Goal: Transaction & Acquisition: Purchase product/service

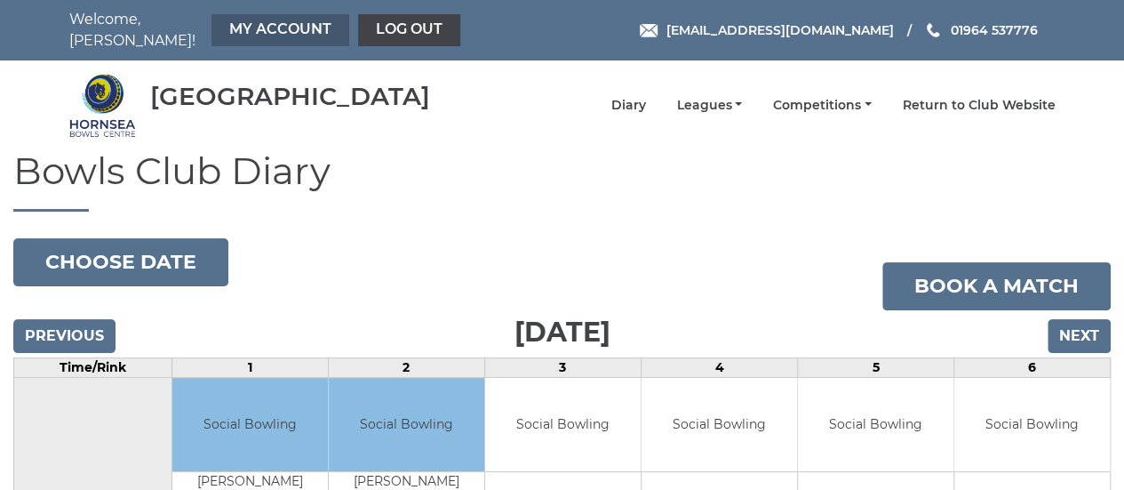
click at [221, 21] on link "My Account" at bounding box center [281, 30] width 138 height 32
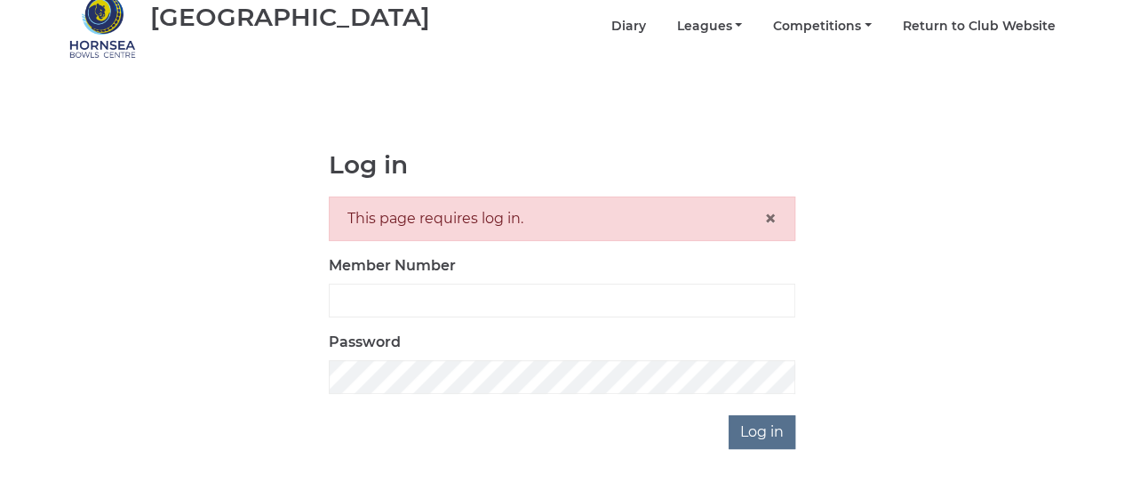
scroll to position [123, 0]
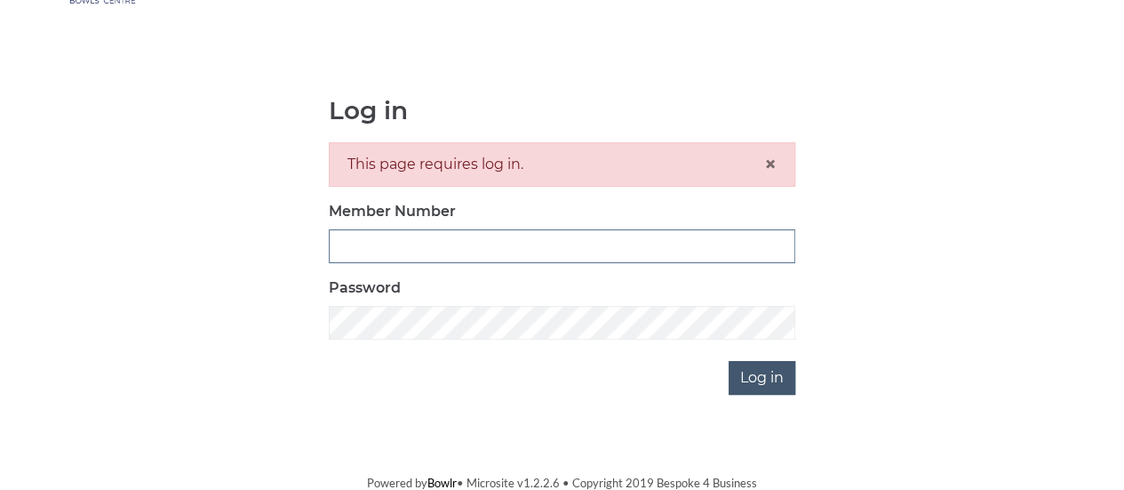
type input "0888"
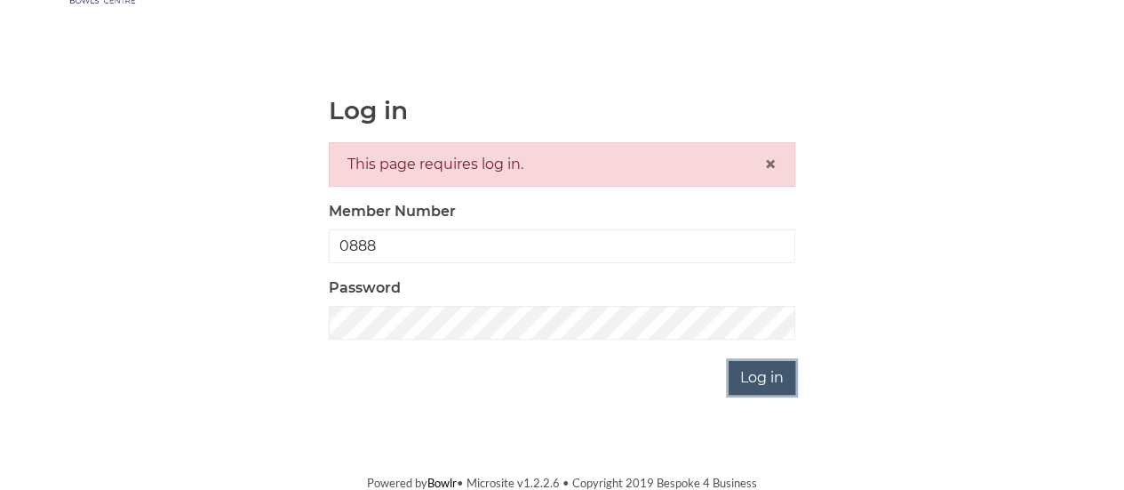
click at [741, 374] on input "Log in" at bounding box center [762, 378] width 67 height 34
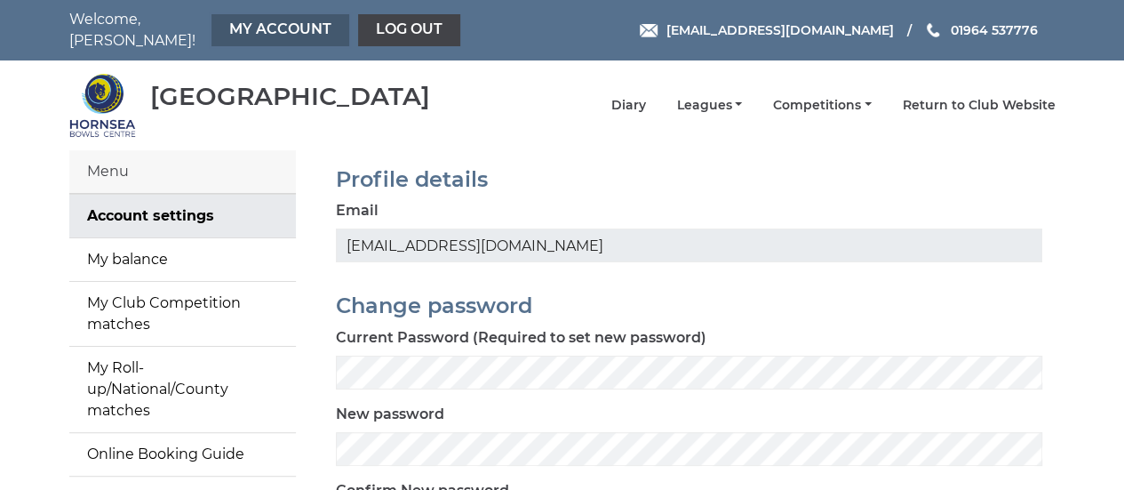
click at [218, 24] on link "My Account" at bounding box center [281, 30] width 138 height 32
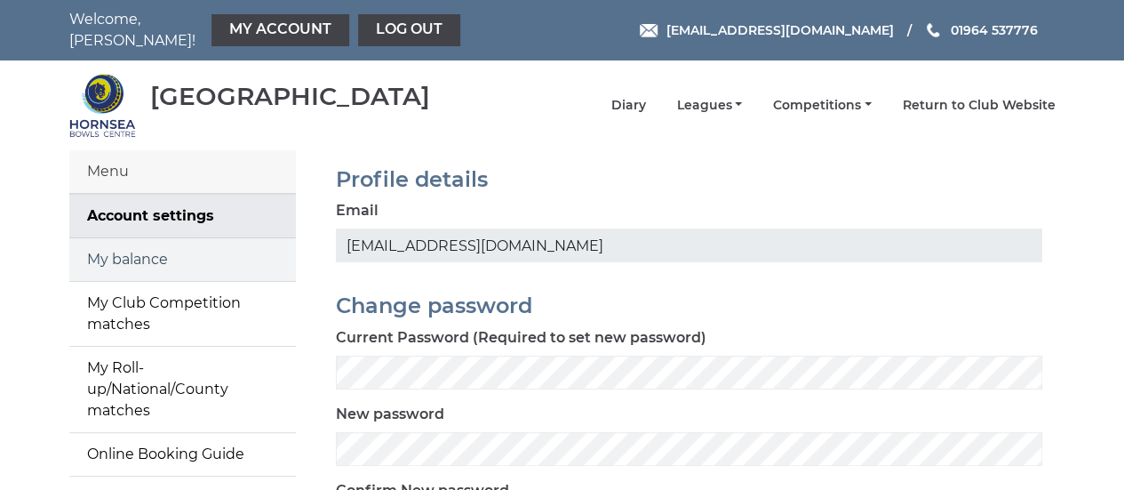
click at [145, 252] on link "My balance" at bounding box center [182, 259] width 227 height 43
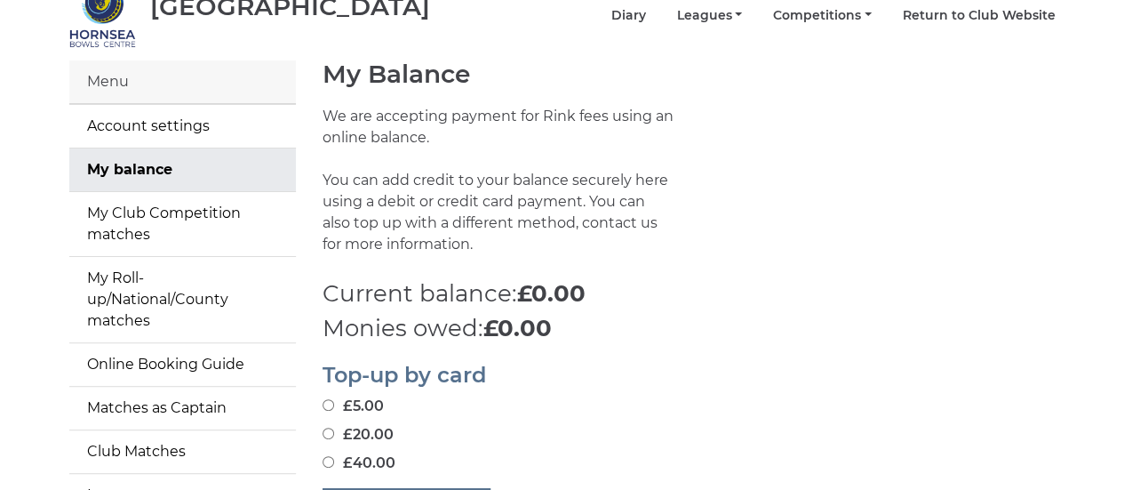
scroll to position [178, 0]
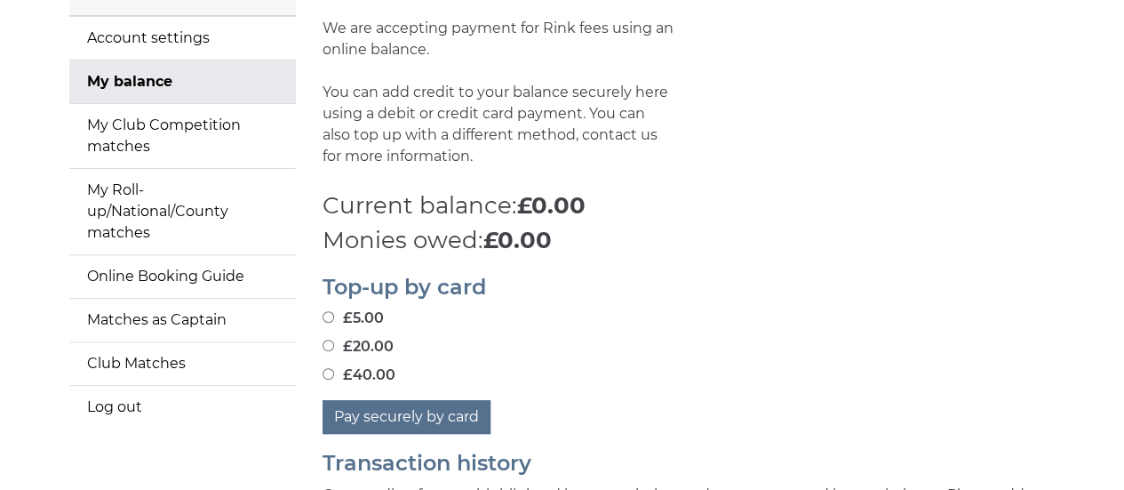
click at [323, 340] on input "£20.00" at bounding box center [329, 346] width 12 height 12
radio input "true"
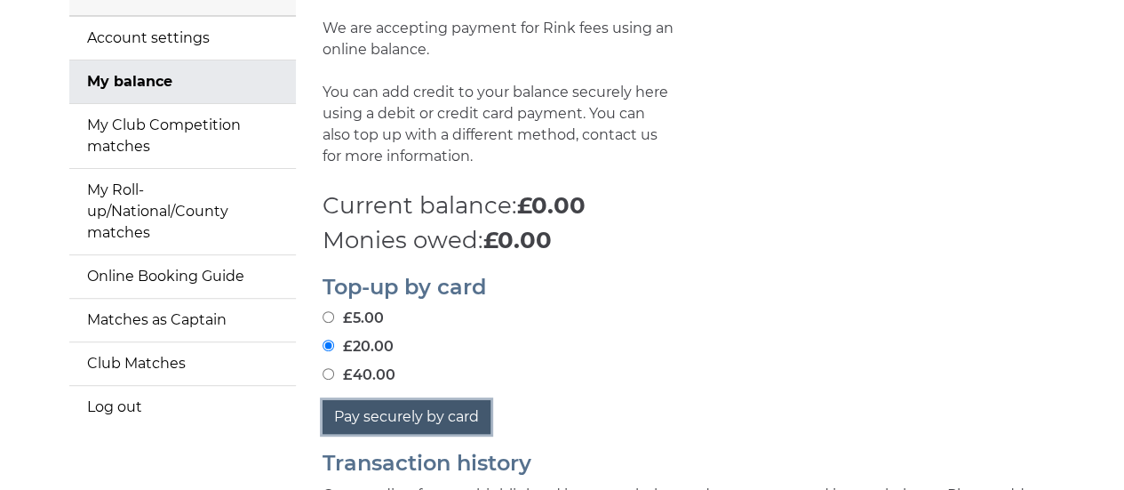
click at [364, 410] on button "Pay securely by card" at bounding box center [407, 417] width 168 height 34
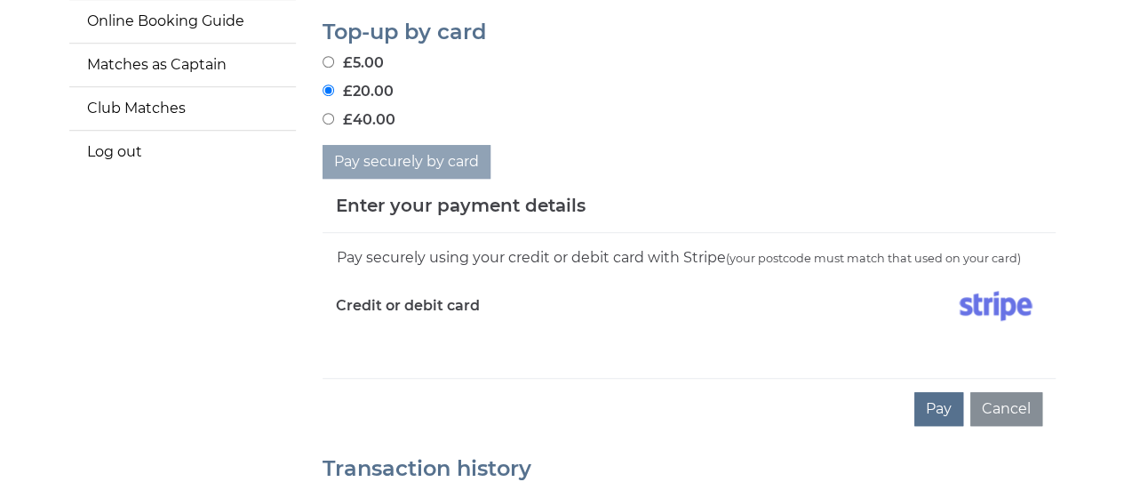
scroll to position [444, 0]
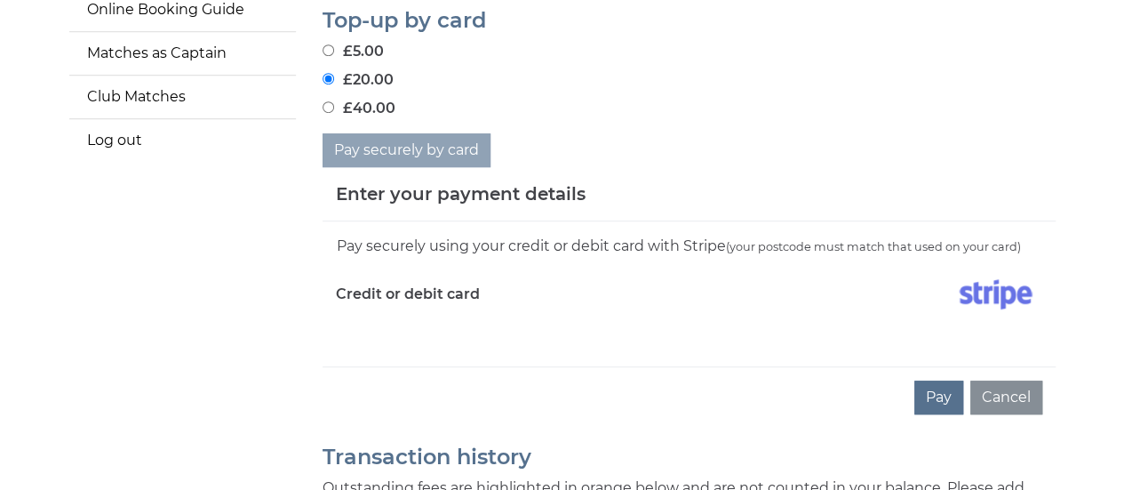
click at [397, 332] on div "Pay securely using your credit or debit card with Stripe (your postcode must ma…" at bounding box center [689, 293] width 733 height 145
drag, startPoint x: 496, startPoint y: 380, endPoint x: 476, endPoint y: 383, distance: 20.6
click at [491, 383] on div "Pay Cancel" at bounding box center [689, 396] width 733 height 61
click at [464, 385] on div "Pay Cancel" at bounding box center [689, 396] width 733 height 61
drag, startPoint x: 397, startPoint y: 422, endPoint x: 401, endPoint y: 380, distance: 42.8
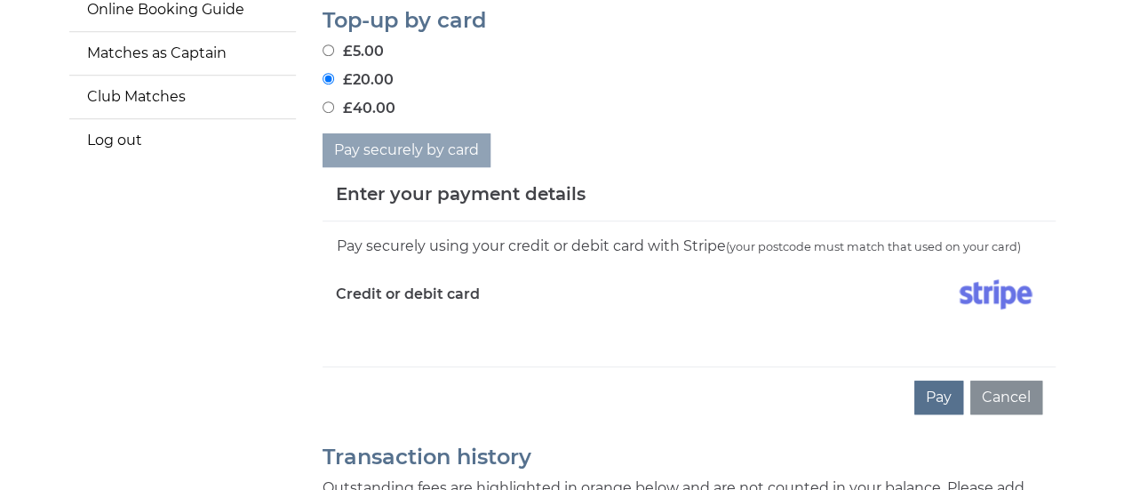
click at [401, 380] on div "Pay Cancel" at bounding box center [689, 396] width 733 height 61
drag, startPoint x: 396, startPoint y: 396, endPoint x: 400, endPoint y: 381, distance: 14.7
click at [396, 394] on div "Pay Cancel" at bounding box center [689, 396] width 733 height 61
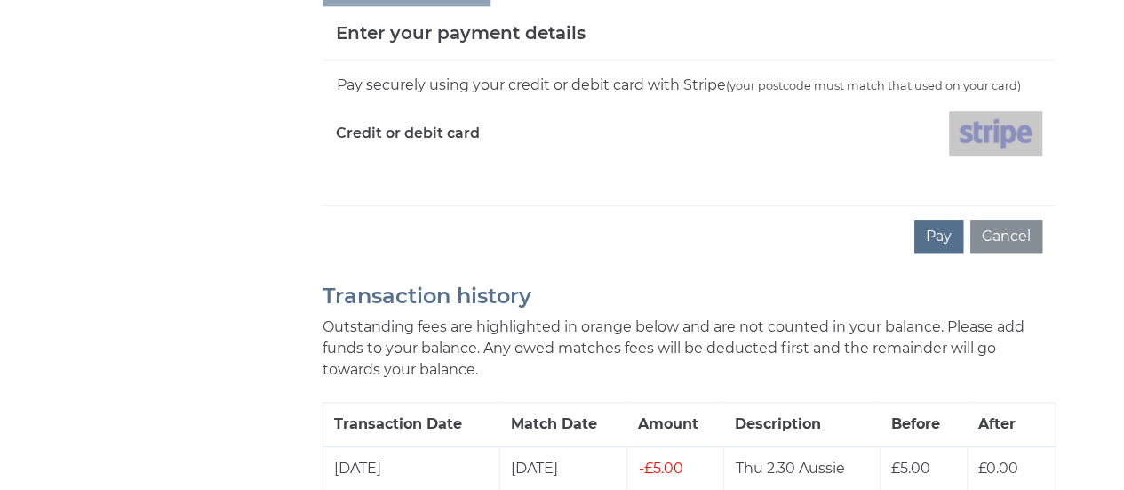
scroll to position [622, 0]
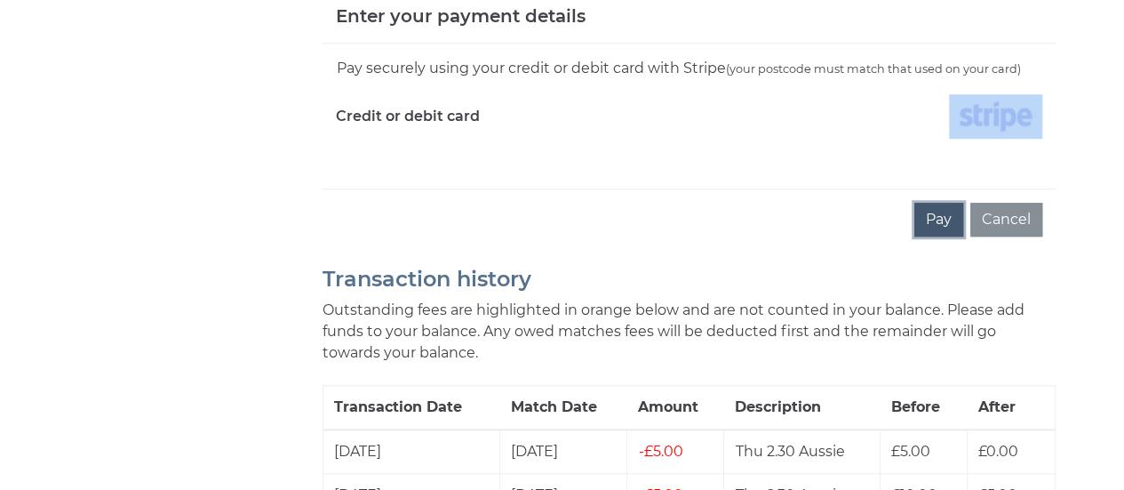
click at [932, 207] on button "Pay" at bounding box center [939, 220] width 49 height 34
